Goal: Task Accomplishment & Management: Use online tool/utility

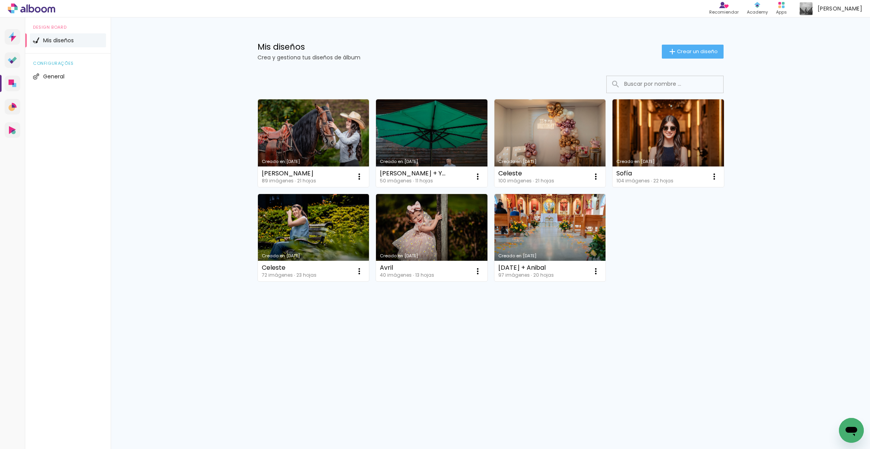
click at [361, 115] on link "Creado en [DATE]" at bounding box center [313, 143] width 111 height 88
